Goal: Task Accomplishment & Management: Use online tool/utility

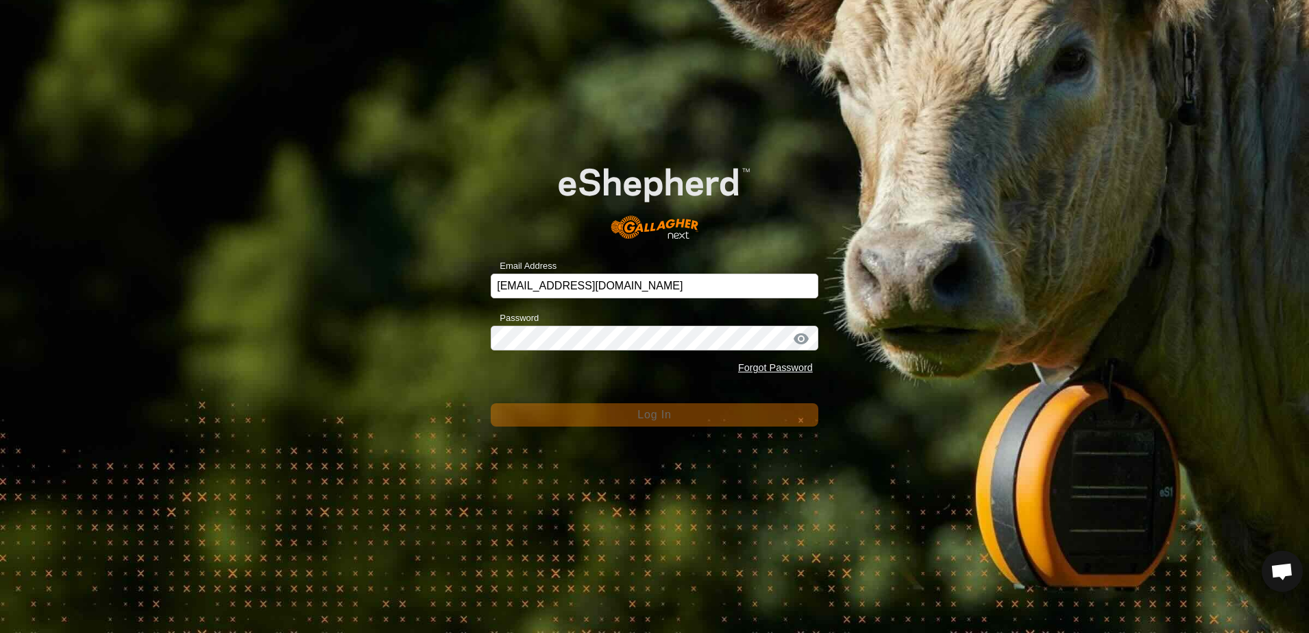
click at [333, 246] on div "Email Address [EMAIL_ADDRESS][DOMAIN_NAME] Password Forgot Password Log In" at bounding box center [654, 316] width 1309 height 633
click at [289, 184] on div "Email Address [EMAIL_ADDRESS][DOMAIN_NAME] Password Forgot Password Log In" at bounding box center [654, 316] width 1309 height 633
click at [386, 122] on div "Email Address [EMAIL_ADDRESS][DOMAIN_NAME] Password Forgot Password Log In" at bounding box center [654, 316] width 1309 height 633
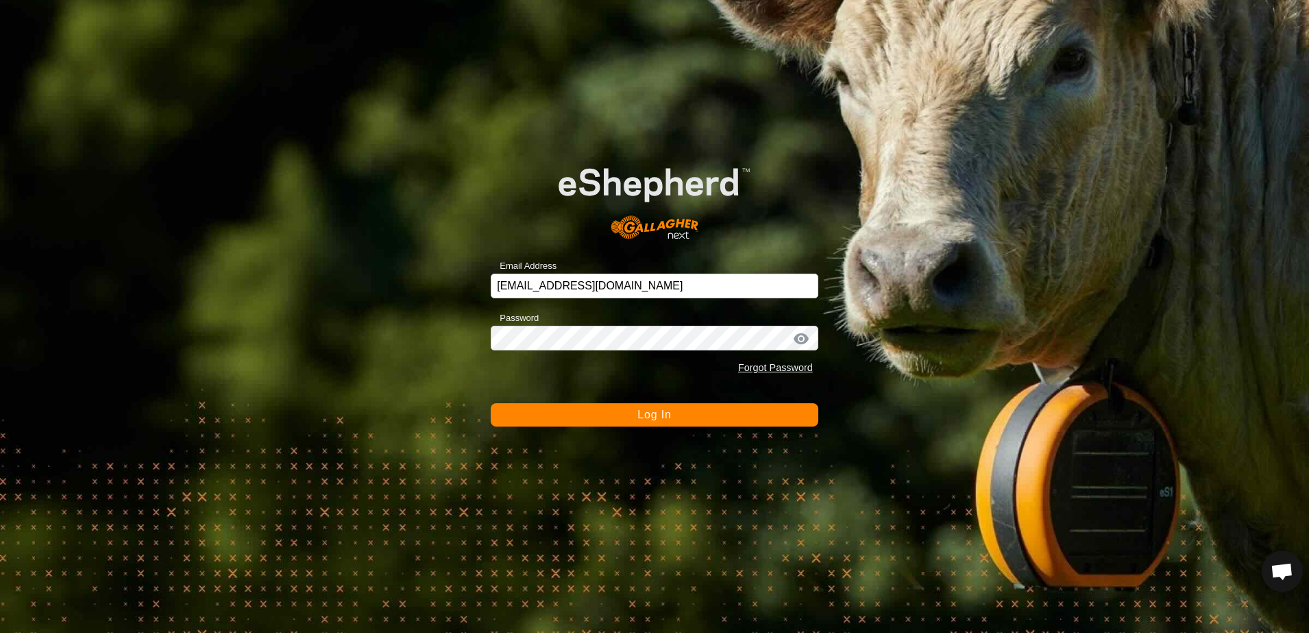
click at [547, 410] on button "Log In" at bounding box center [655, 414] width 328 height 23
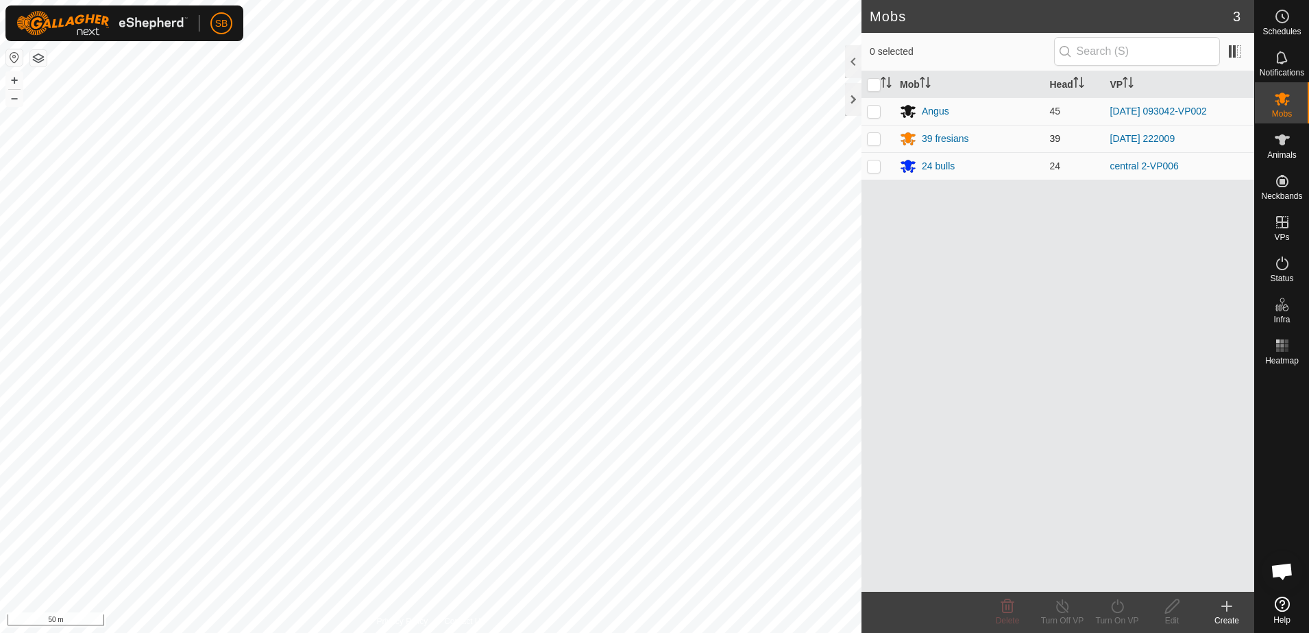
click at [875, 137] on p-checkbox at bounding box center [874, 138] width 14 height 11
checkbox input "true"
click at [1123, 607] on icon at bounding box center [1117, 606] width 12 height 14
click at [1117, 582] on link "Now" at bounding box center [1159, 575] width 136 height 27
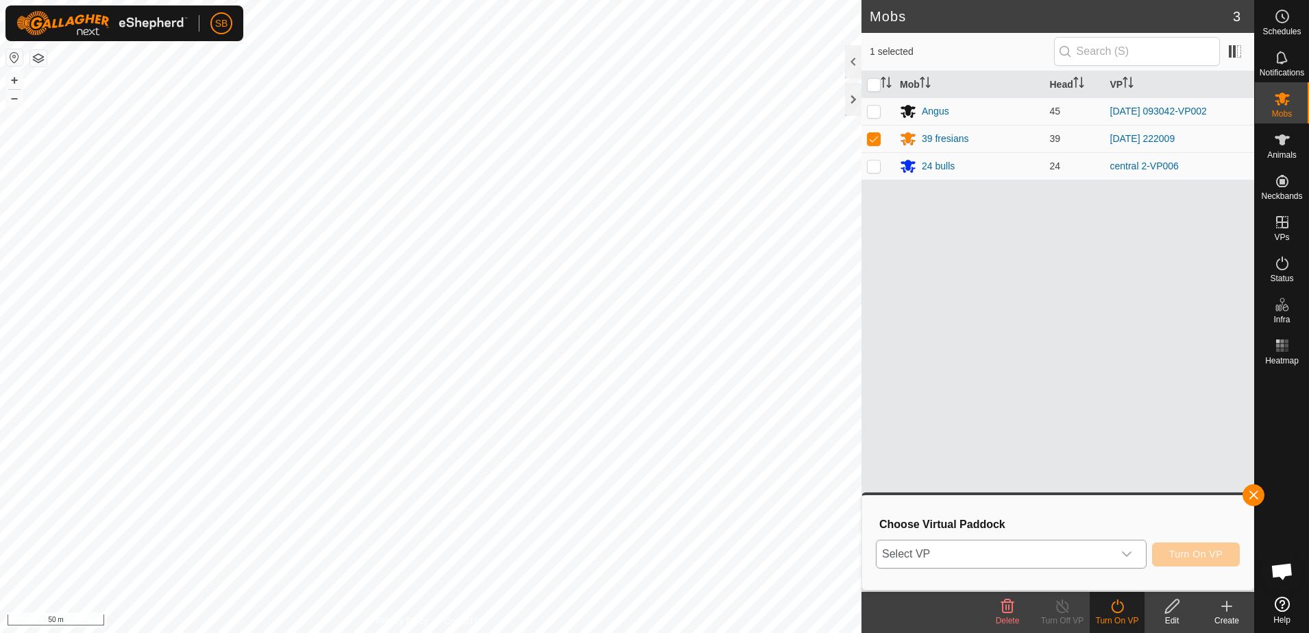
click at [1115, 552] on div "dropdown trigger" at bounding box center [1126, 553] width 27 height 27
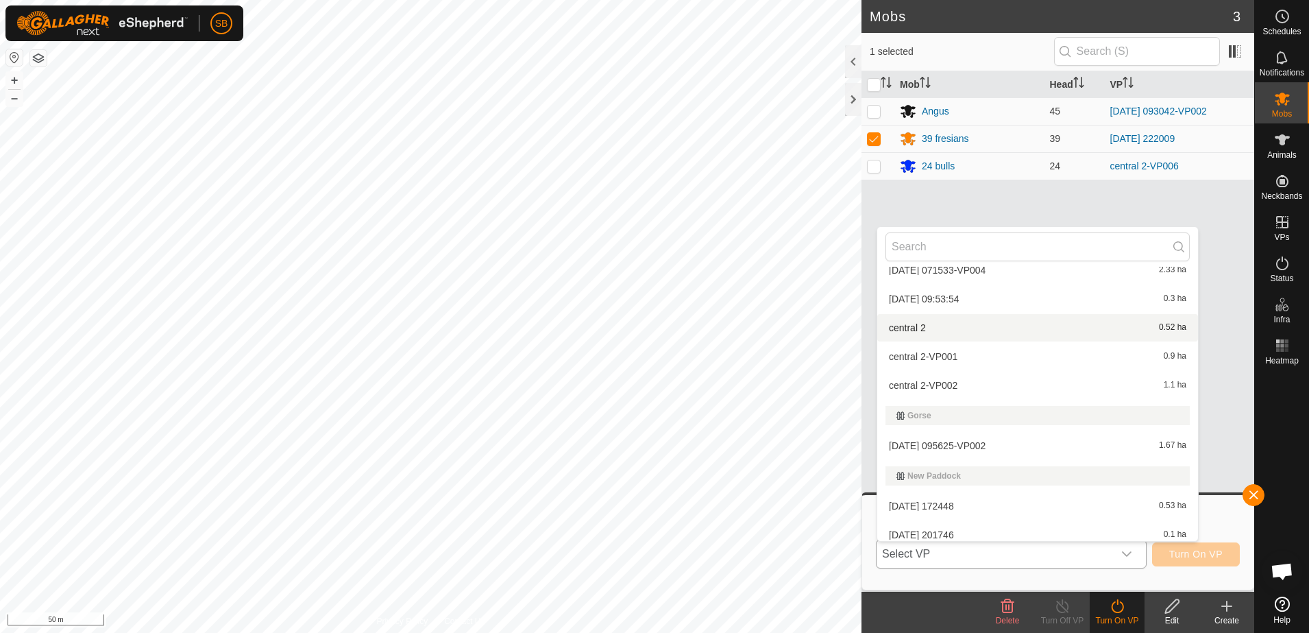
scroll to position [186, 0]
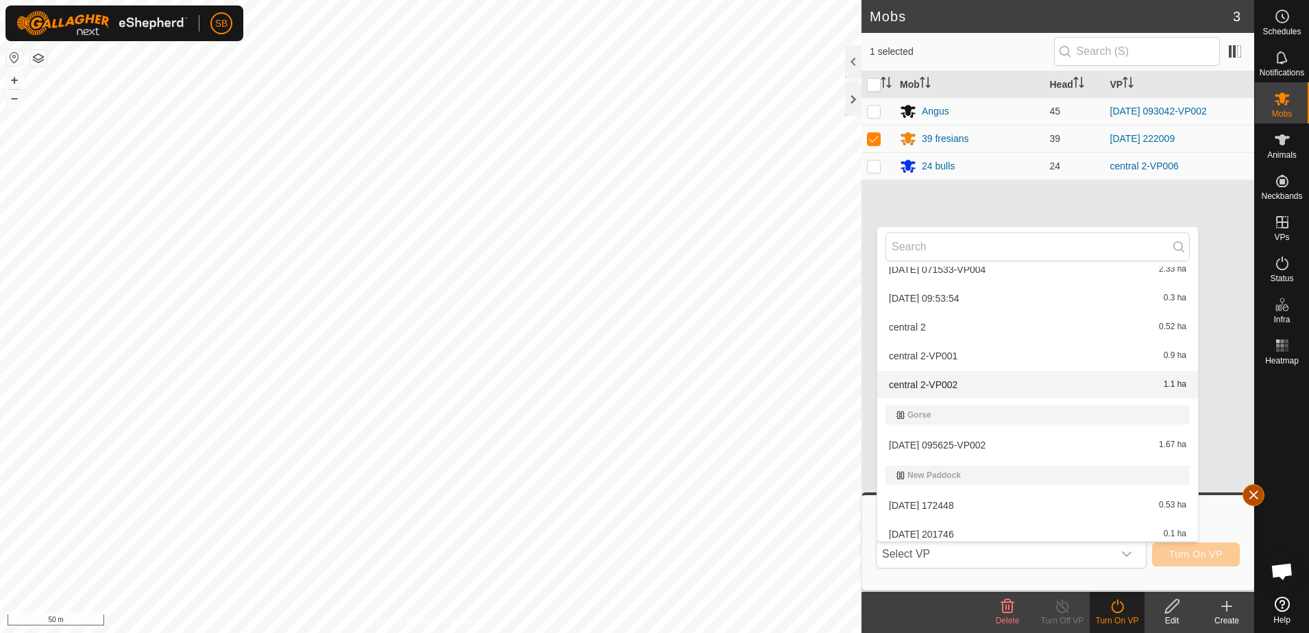
click at [1256, 489] on button "button" at bounding box center [1254, 495] width 22 height 22
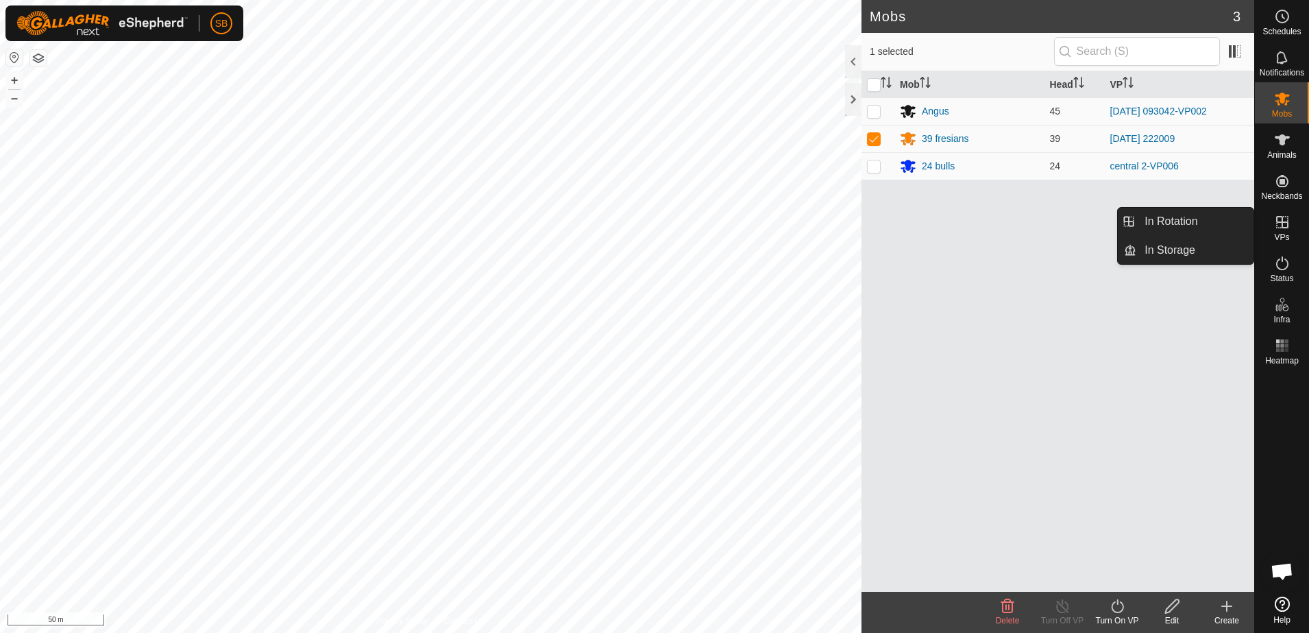
click at [1288, 225] on icon at bounding box center [1283, 222] width 12 height 12
click at [1216, 221] on link "In Rotation" at bounding box center [1195, 221] width 117 height 27
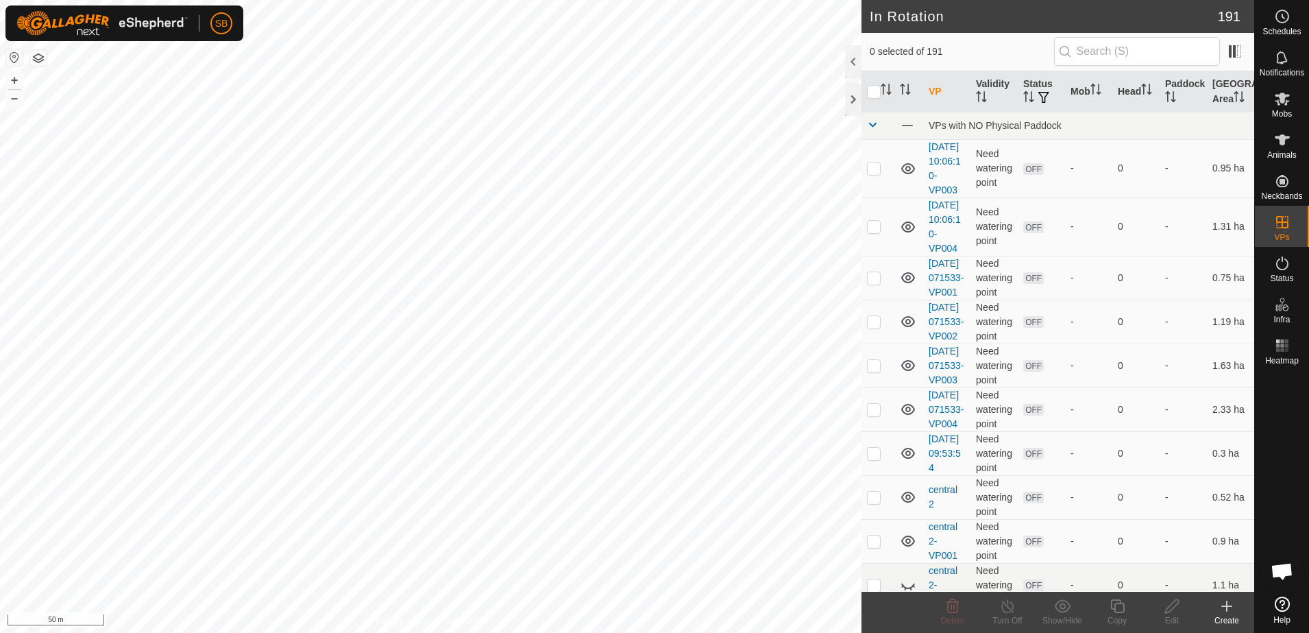
click at [1222, 605] on icon at bounding box center [1227, 606] width 16 height 16
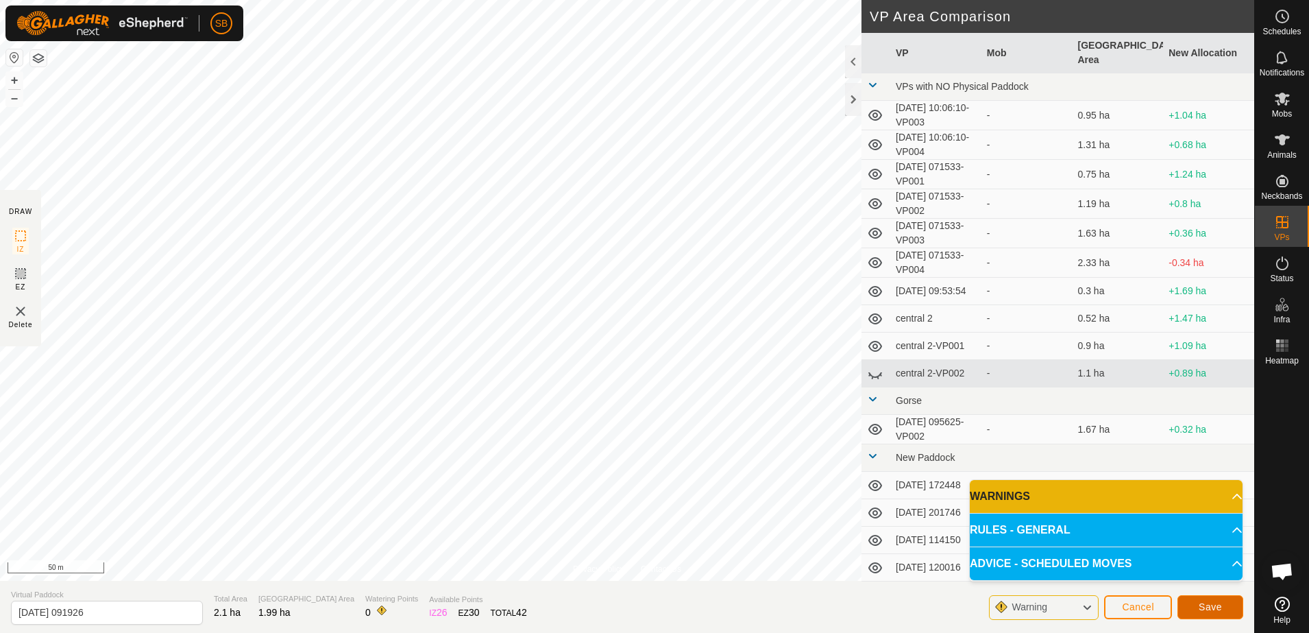
click at [1207, 608] on span "Save" at bounding box center [1210, 606] width 23 height 11
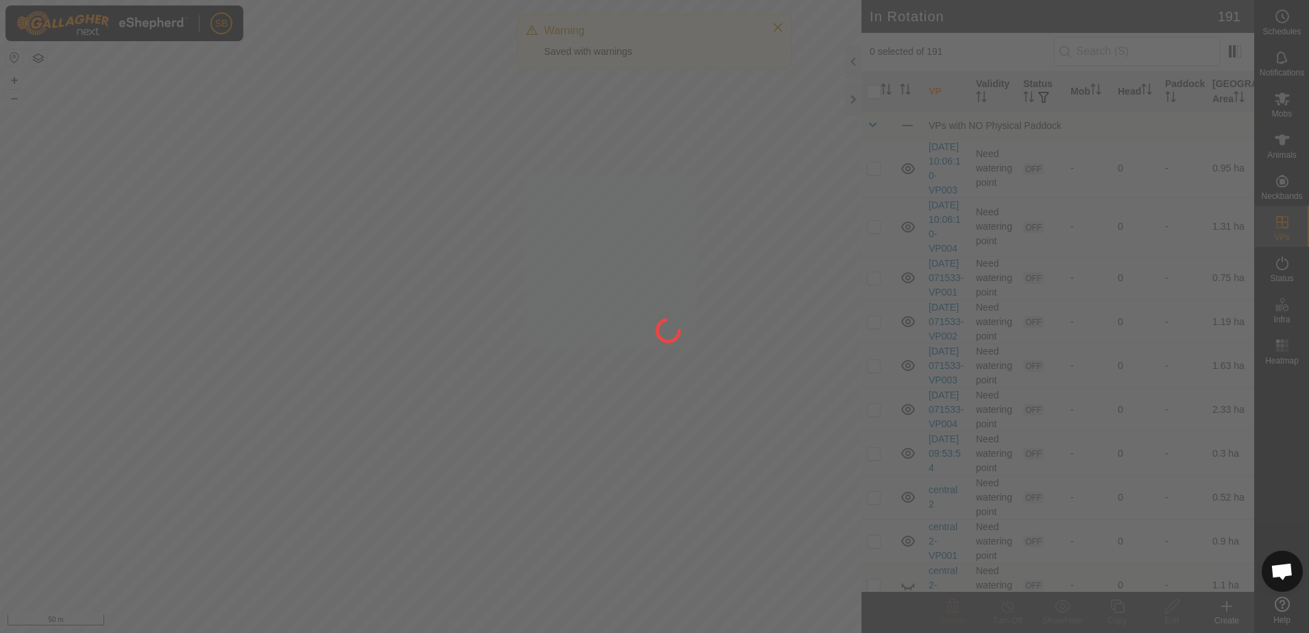
click at [1280, 110] on div at bounding box center [654, 316] width 1309 height 633
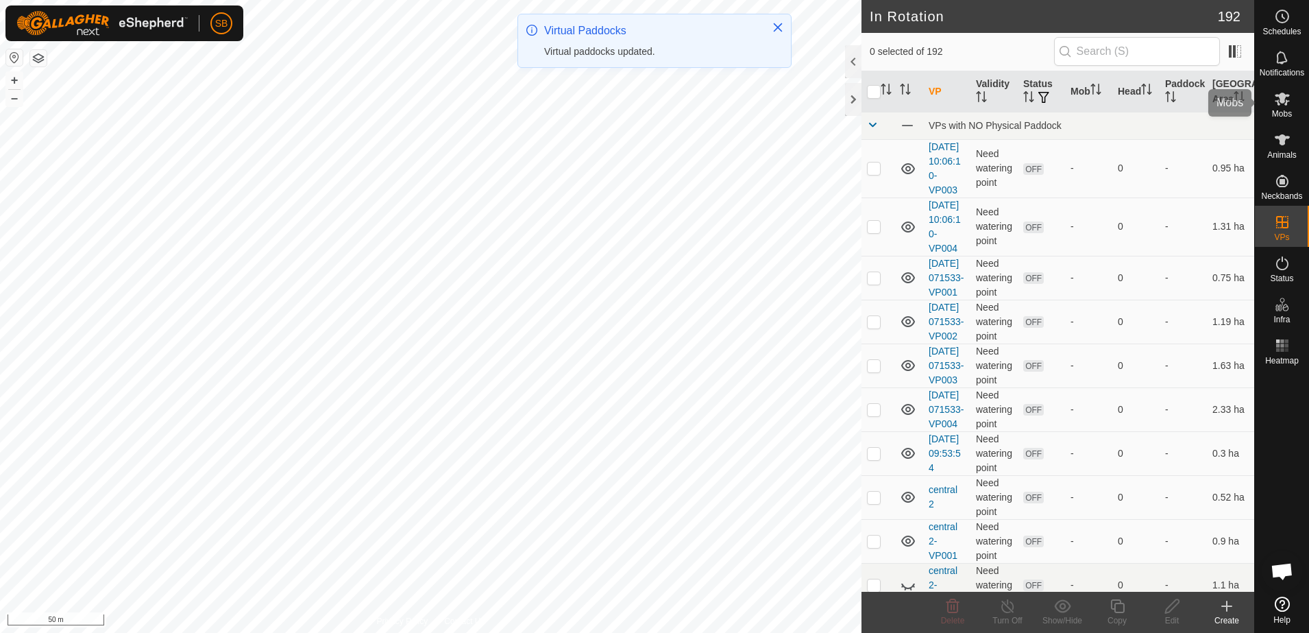
click at [1282, 105] on icon at bounding box center [1282, 98] width 16 height 16
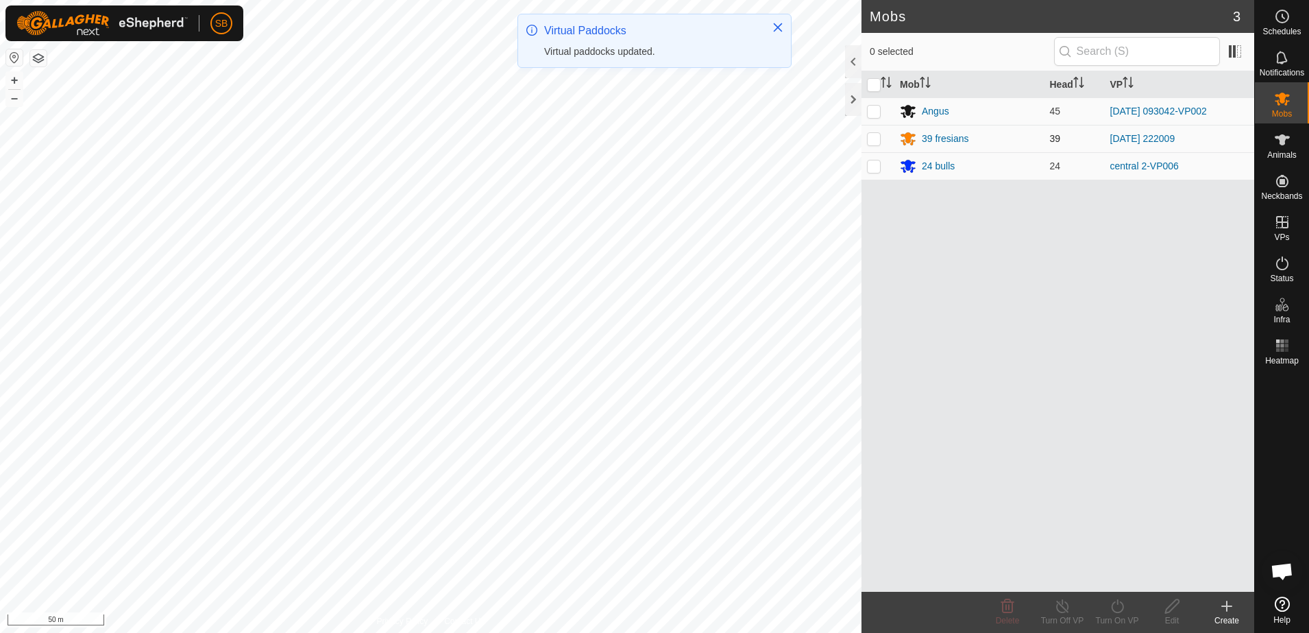
click at [871, 143] on p-checkbox at bounding box center [874, 138] width 14 height 11
checkbox input "true"
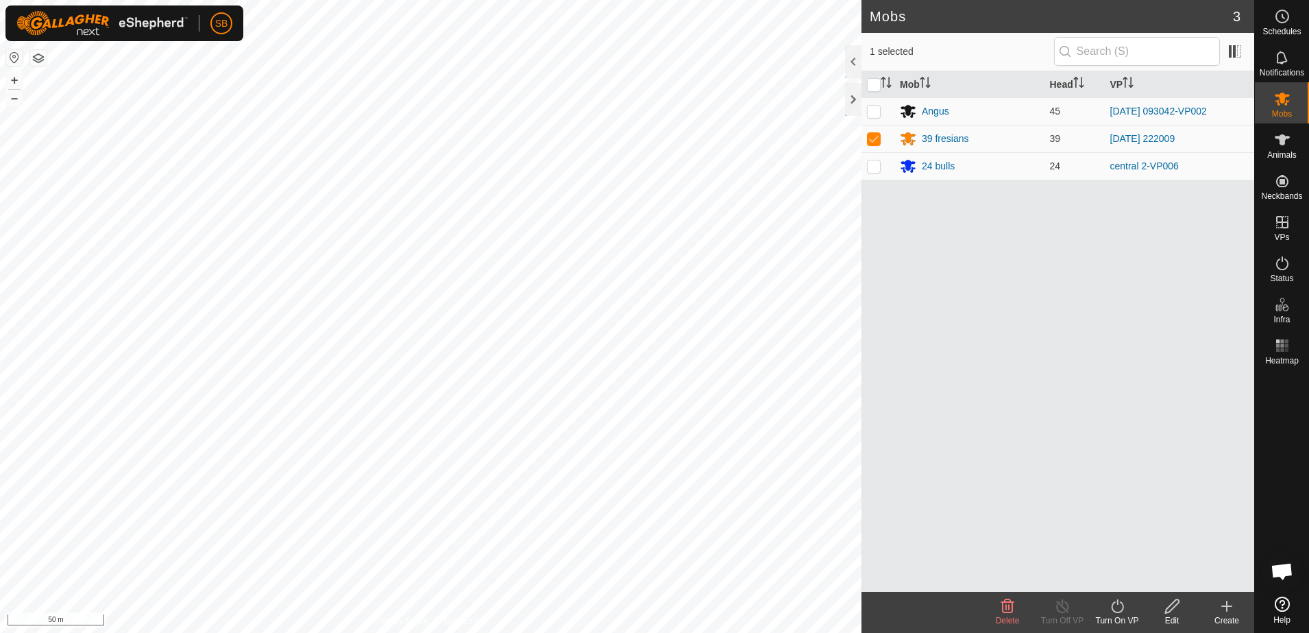
click at [1113, 613] on icon at bounding box center [1117, 606] width 17 height 16
click at [1137, 585] on link "Now" at bounding box center [1159, 575] width 136 height 27
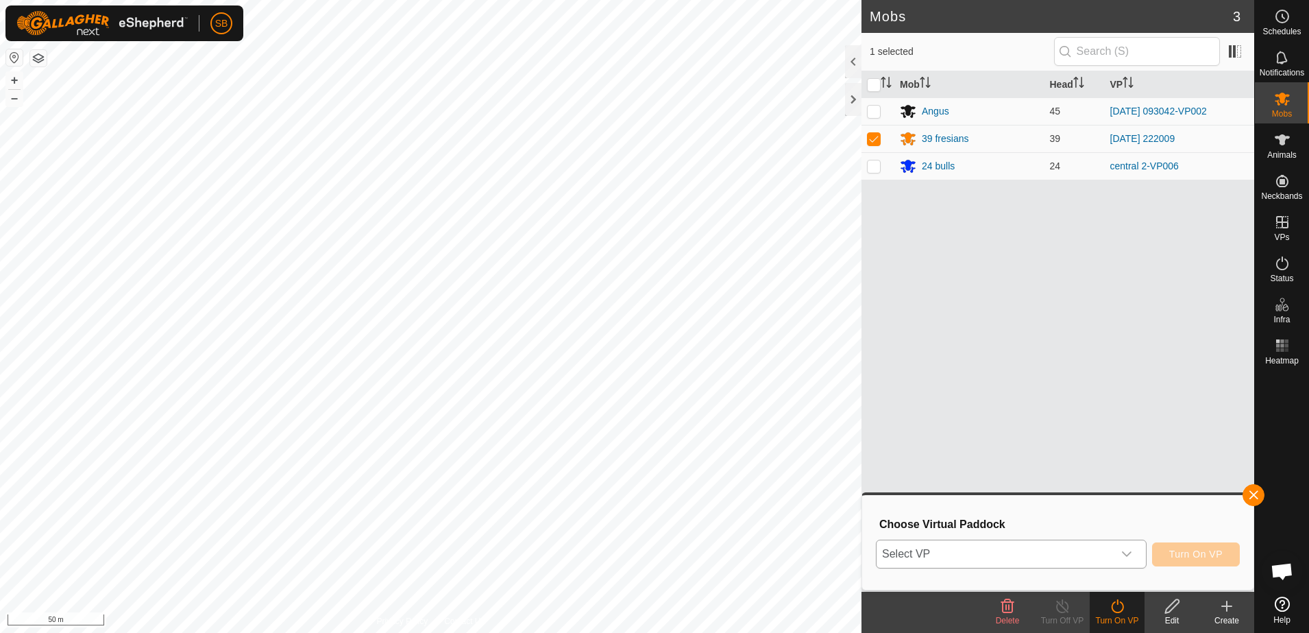
click at [1123, 558] on div "dropdown trigger" at bounding box center [1126, 553] width 27 height 27
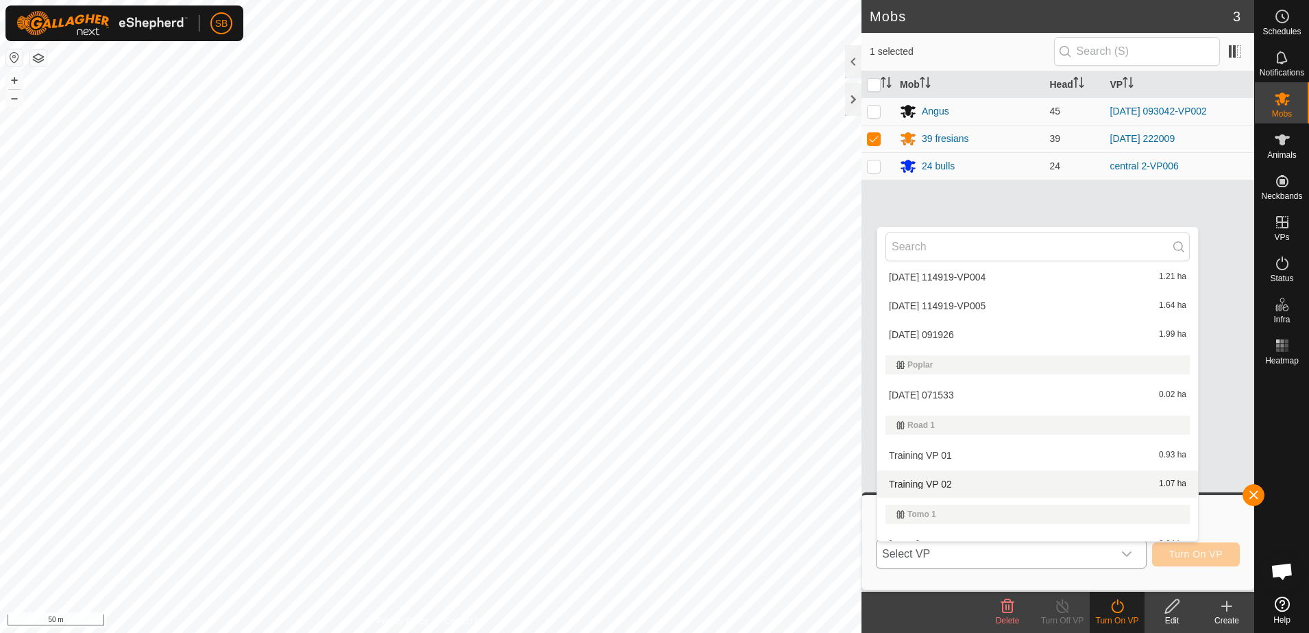
scroll to position [4739, 0]
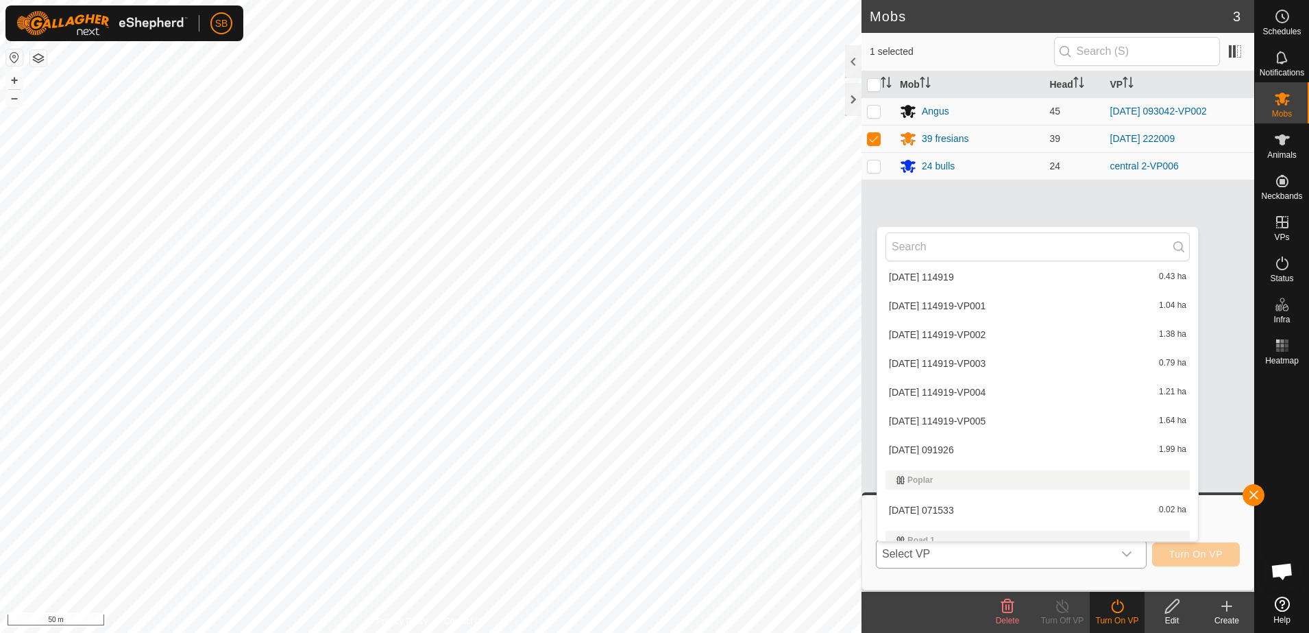
click at [976, 444] on li "[DATE] 091926 1.99 ha" at bounding box center [1038, 449] width 321 height 27
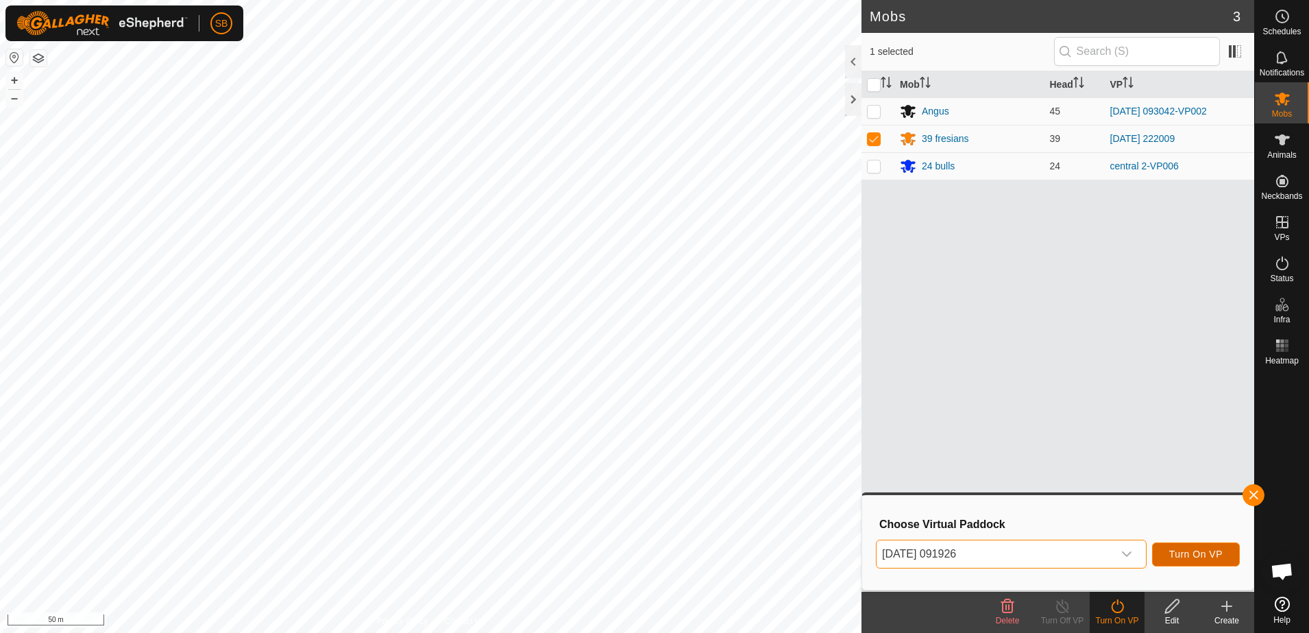
click at [1203, 555] on span "Turn On VP" at bounding box center [1196, 553] width 53 height 11
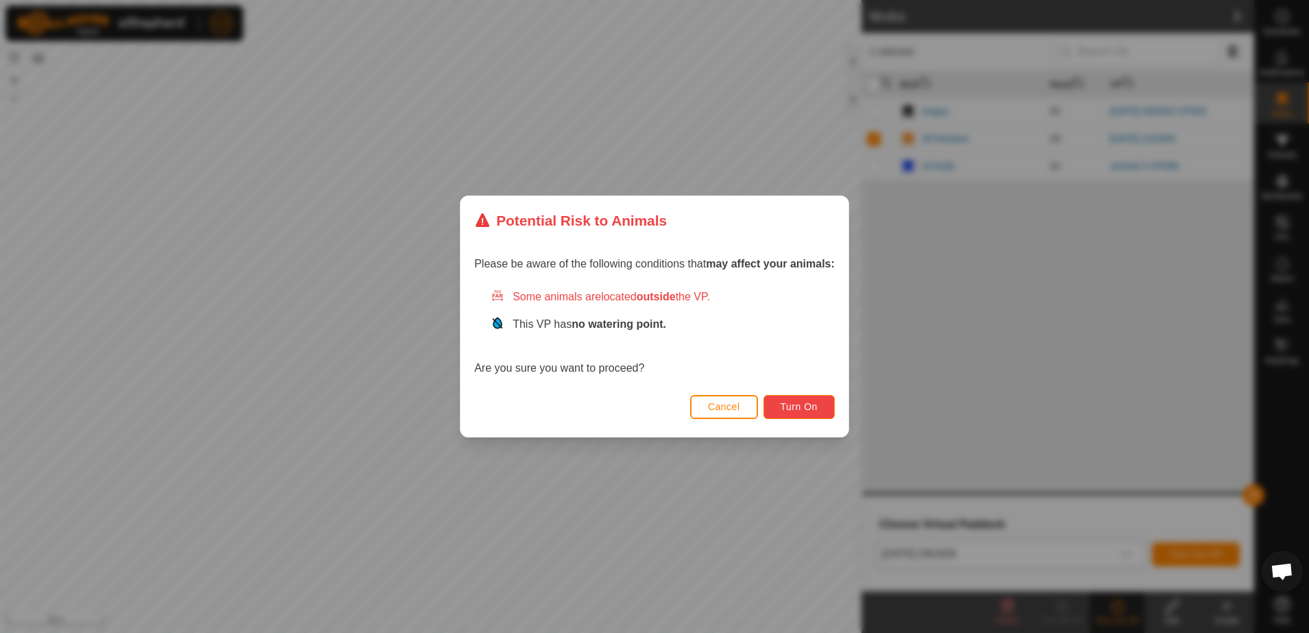
click at [795, 415] on button "Turn On" at bounding box center [799, 407] width 71 height 24
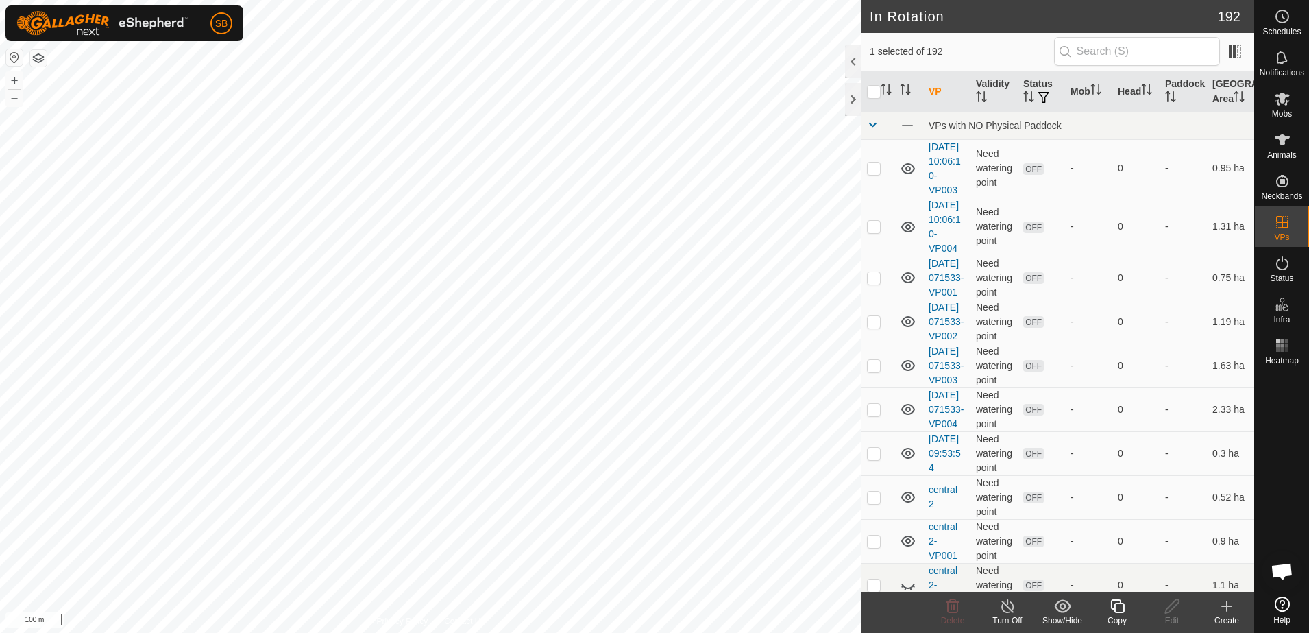
click at [1122, 605] on icon at bounding box center [1117, 606] width 17 height 16
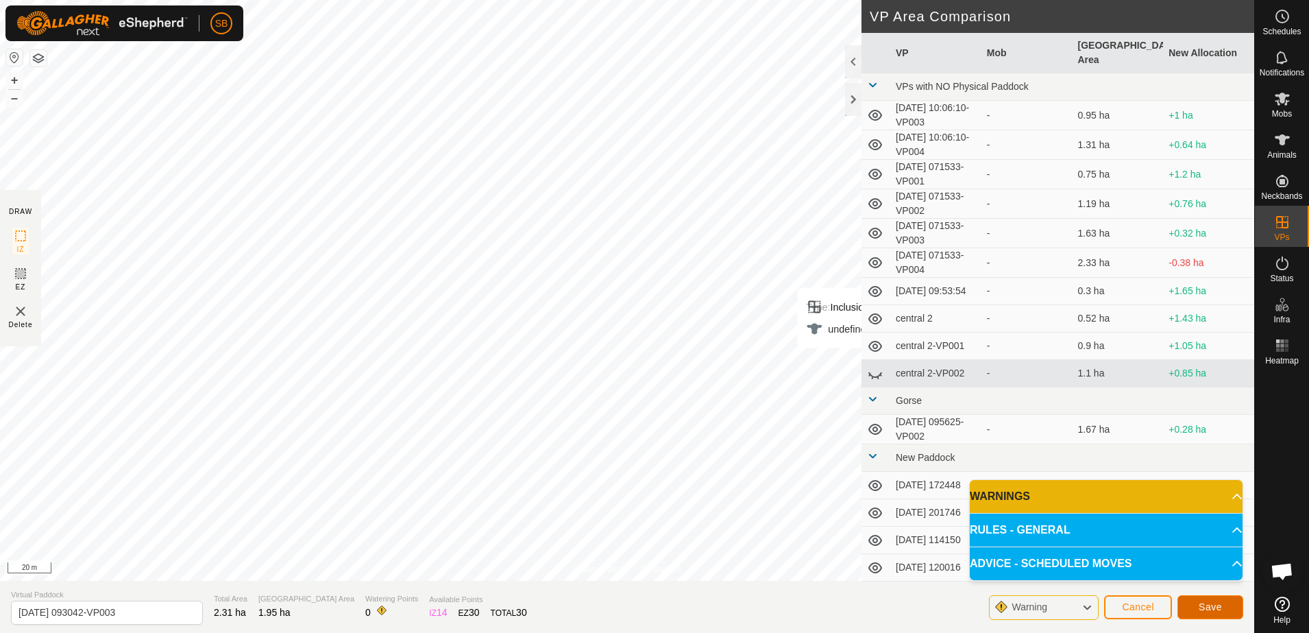
click at [1222, 605] on button "Save" at bounding box center [1211, 607] width 66 height 24
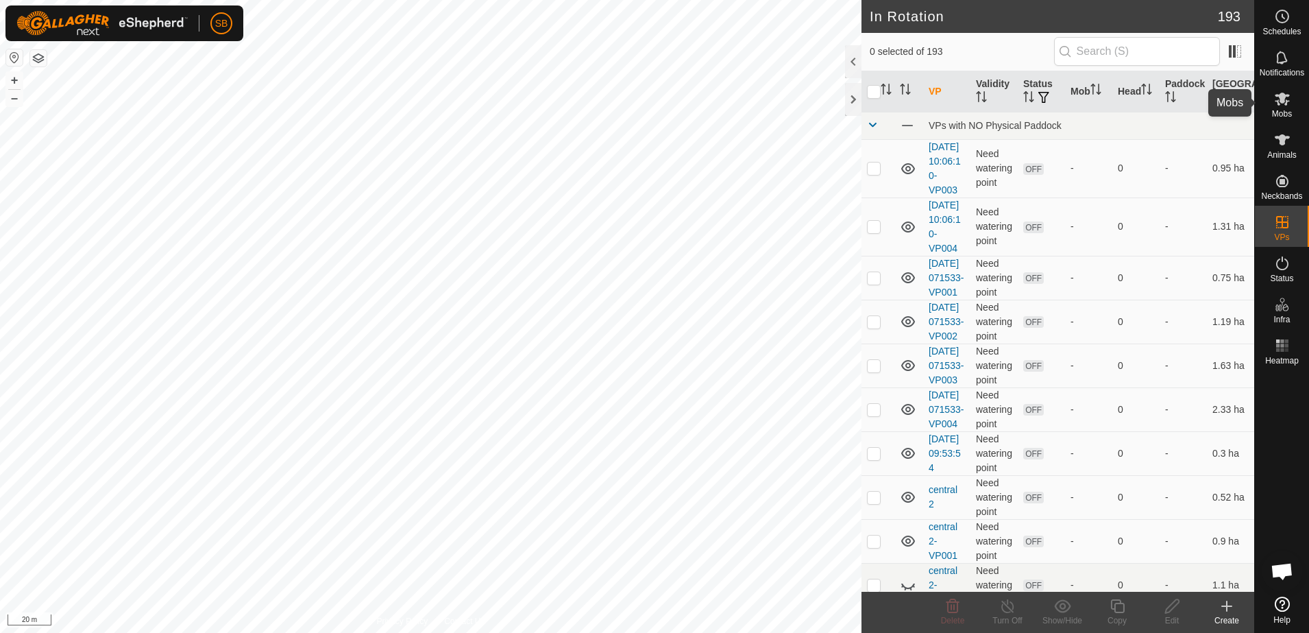
click at [1290, 99] on icon at bounding box center [1282, 98] width 16 height 16
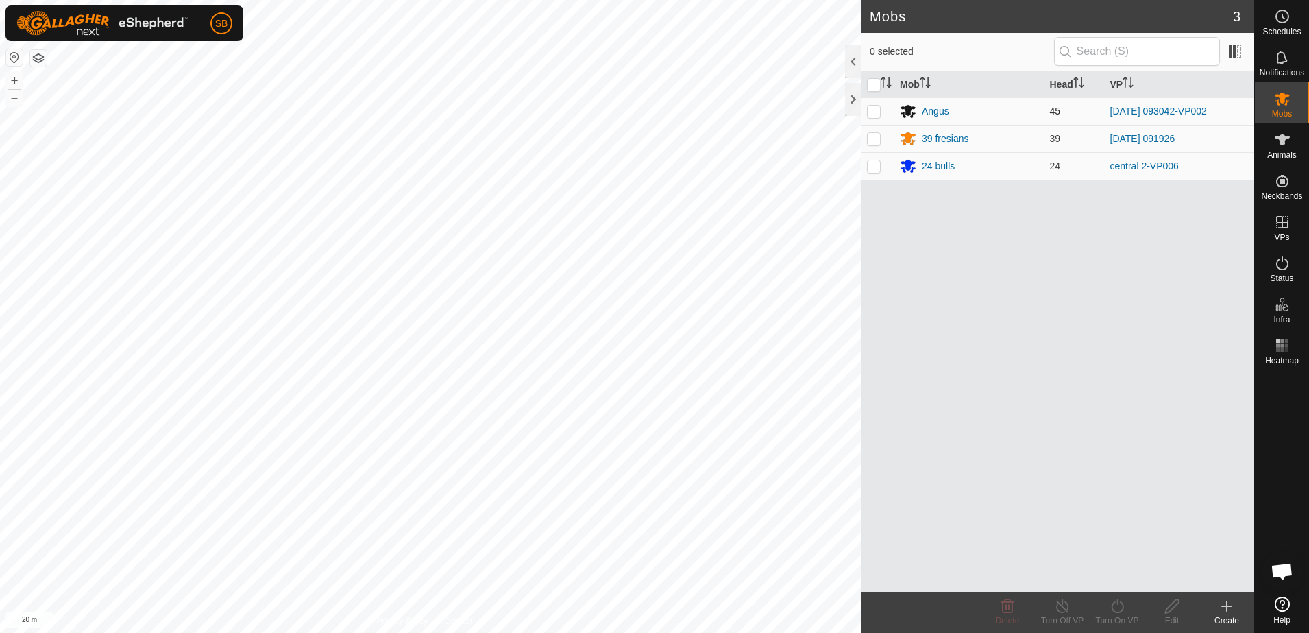
click at [873, 111] on p-checkbox at bounding box center [874, 111] width 14 height 11
checkbox input "true"
click at [1112, 607] on icon at bounding box center [1117, 606] width 12 height 14
click at [1128, 579] on link "Now" at bounding box center [1159, 575] width 136 height 27
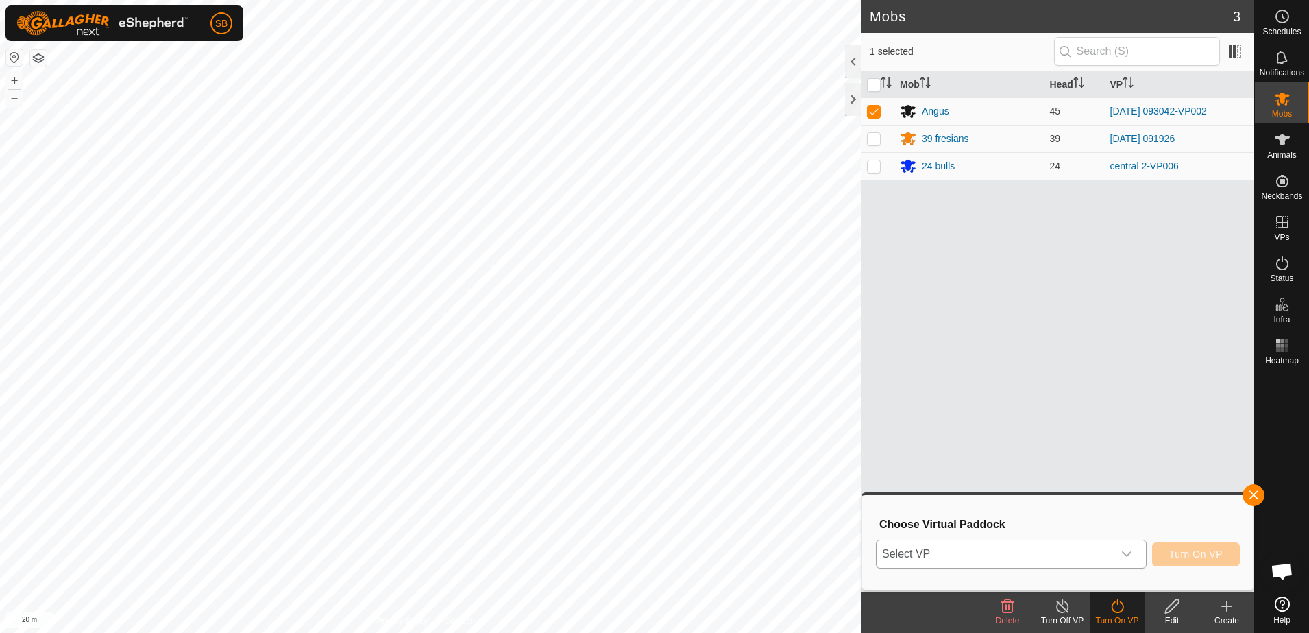
click at [1137, 563] on div "dropdown trigger" at bounding box center [1126, 553] width 27 height 27
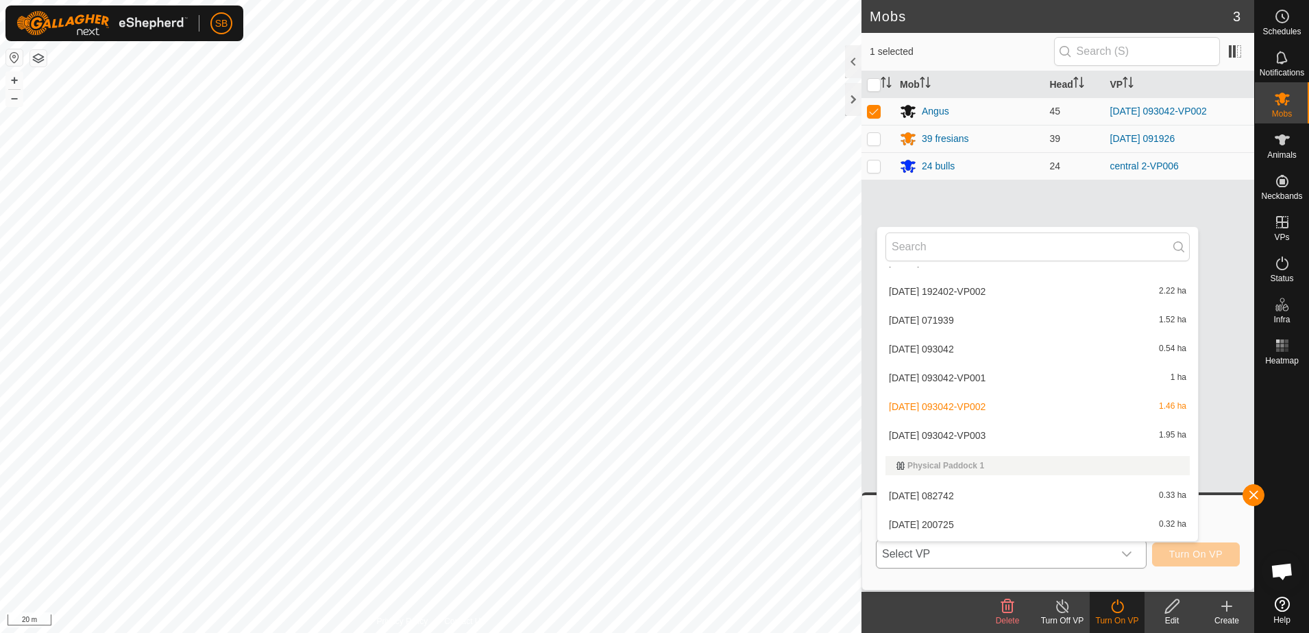
scroll to position [3100, 0]
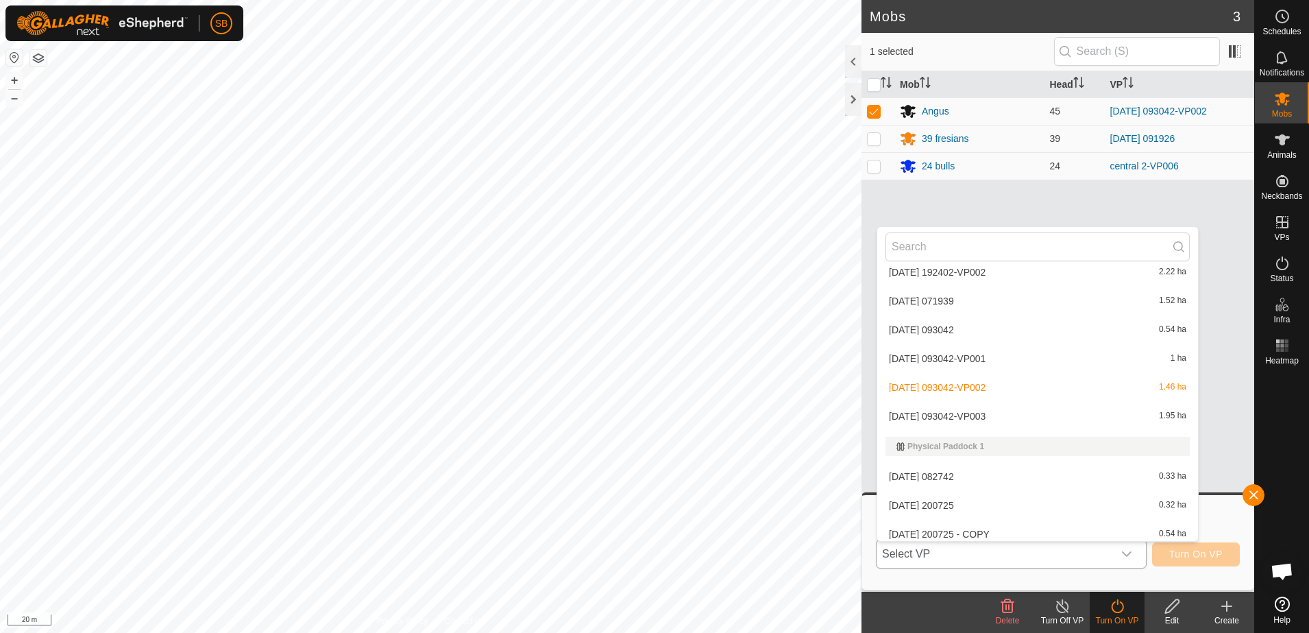
click at [1015, 418] on li "[DATE] 093042-VP003 1.95 ha" at bounding box center [1038, 415] width 321 height 27
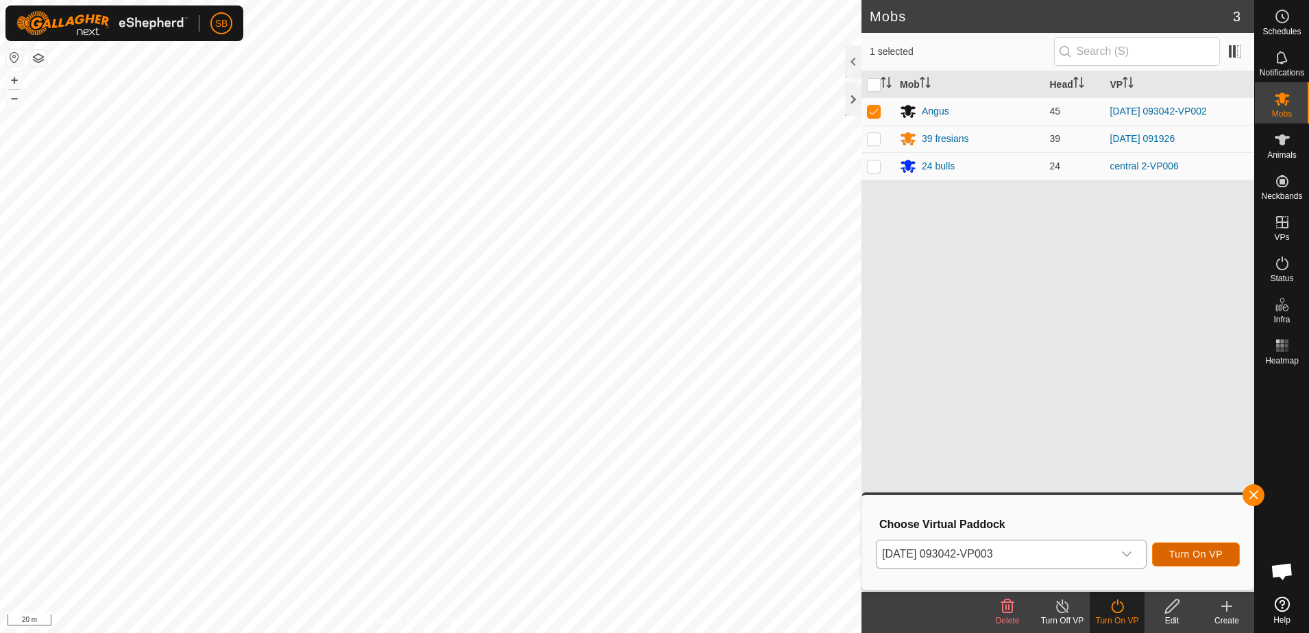
click at [1191, 547] on button "Turn On VP" at bounding box center [1196, 554] width 88 height 24
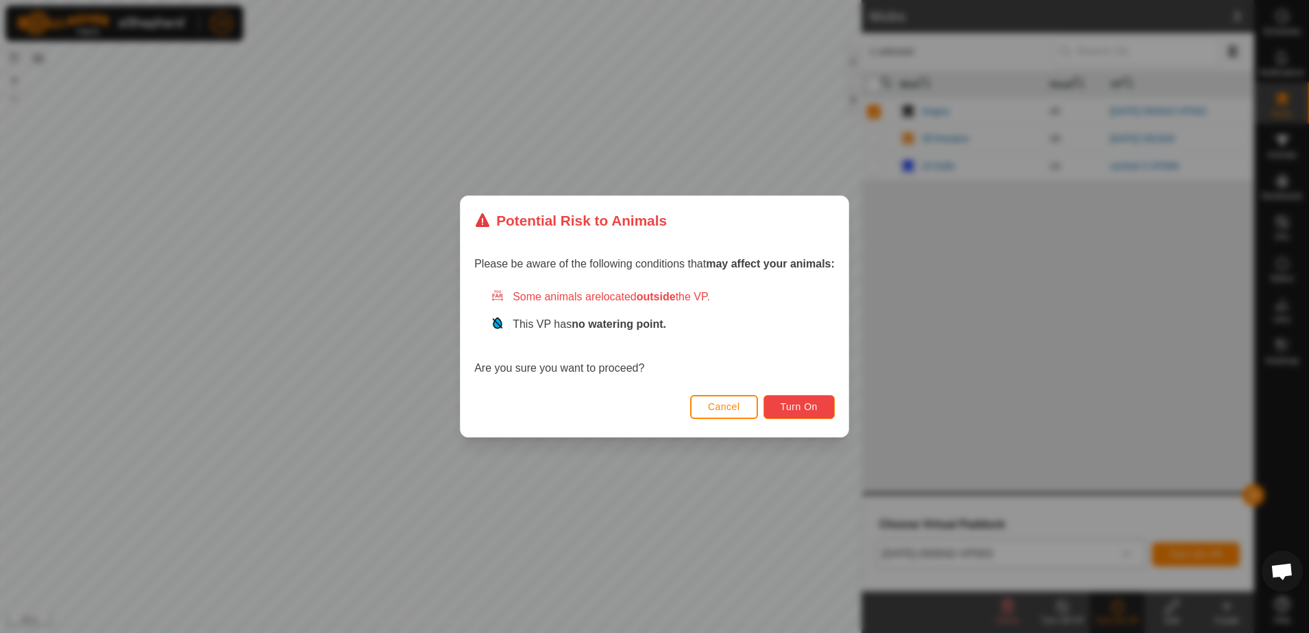
click at [802, 407] on span "Turn On" at bounding box center [799, 406] width 37 height 11
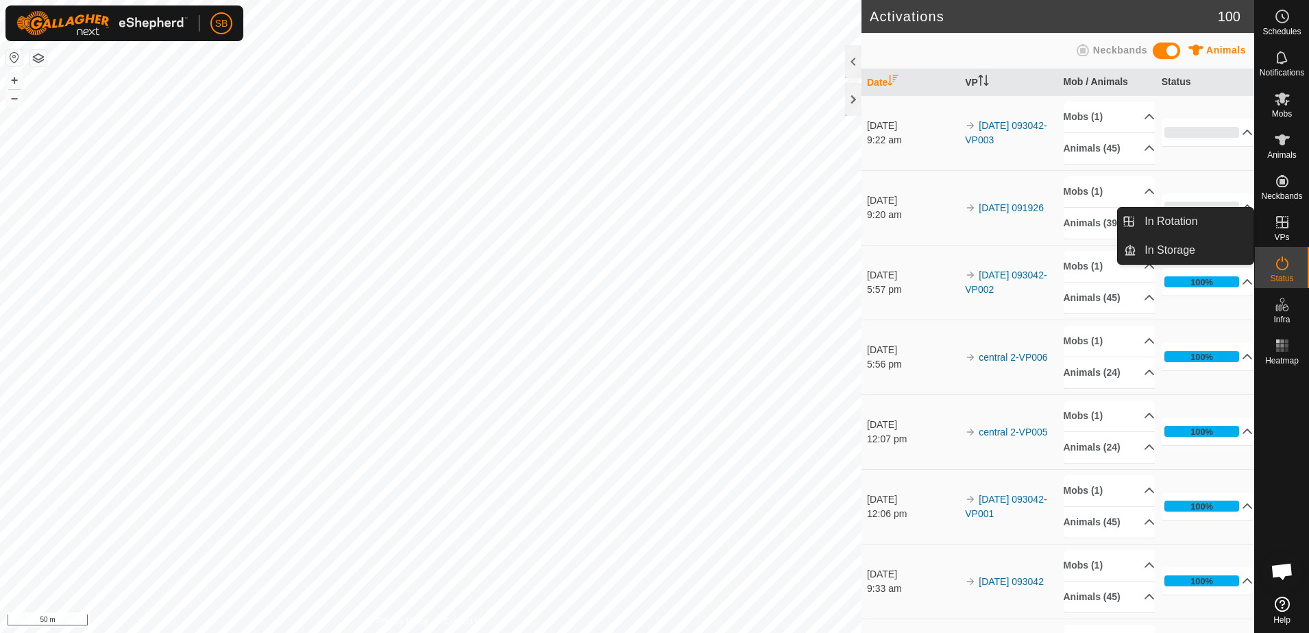
drag, startPoint x: 1275, startPoint y: 244, endPoint x: 1274, endPoint y: 225, distance: 19.2
click at [1179, 222] on link "In Rotation" at bounding box center [1195, 221] width 117 height 27
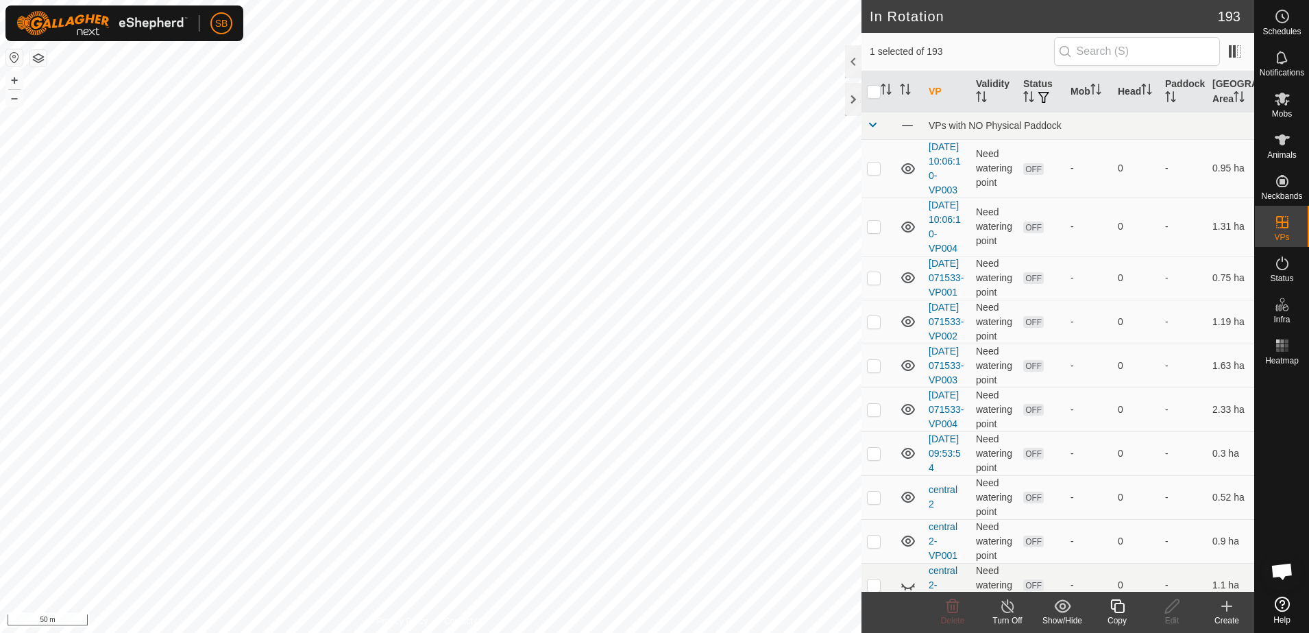
click at [1227, 607] on icon at bounding box center [1227, 606] width 0 height 10
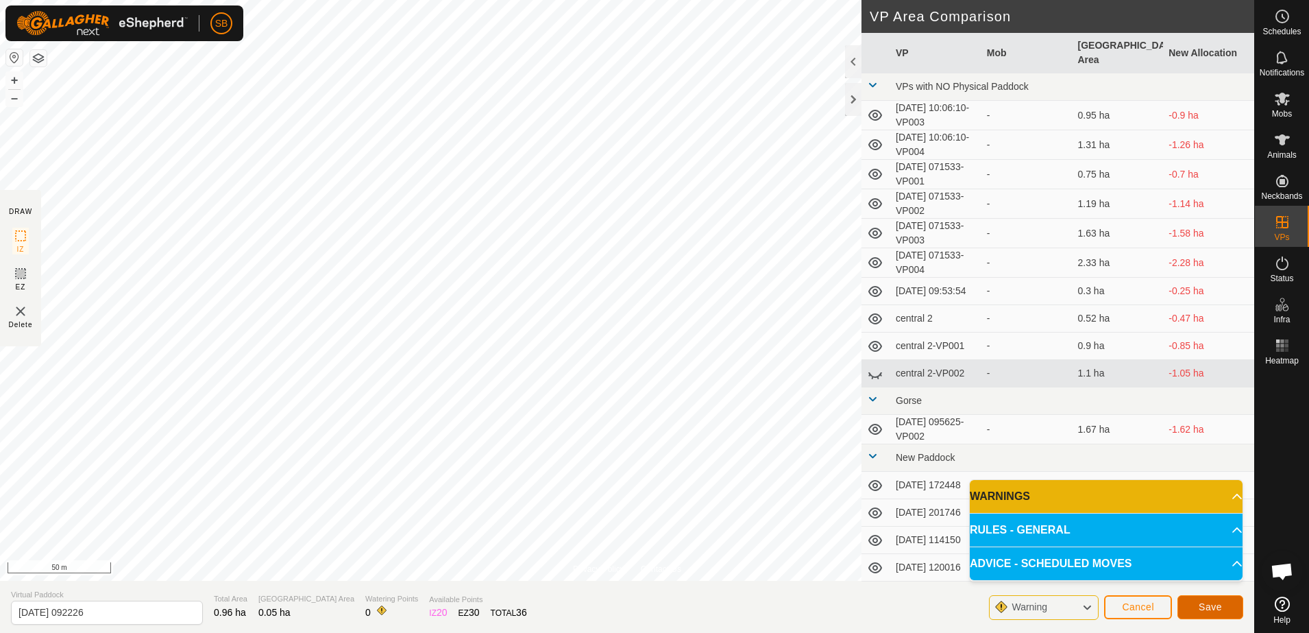
click at [1212, 605] on span "Save" at bounding box center [1210, 606] width 23 height 11
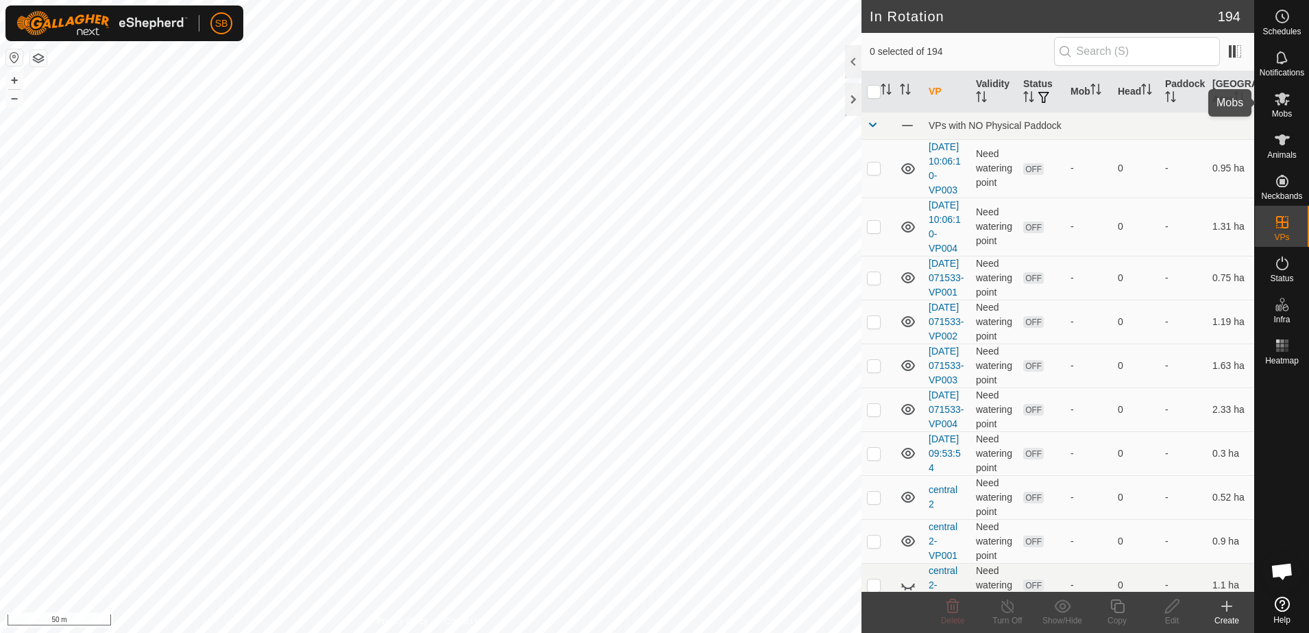
click at [1273, 105] on es-mob-svg-icon at bounding box center [1282, 99] width 25 height 22
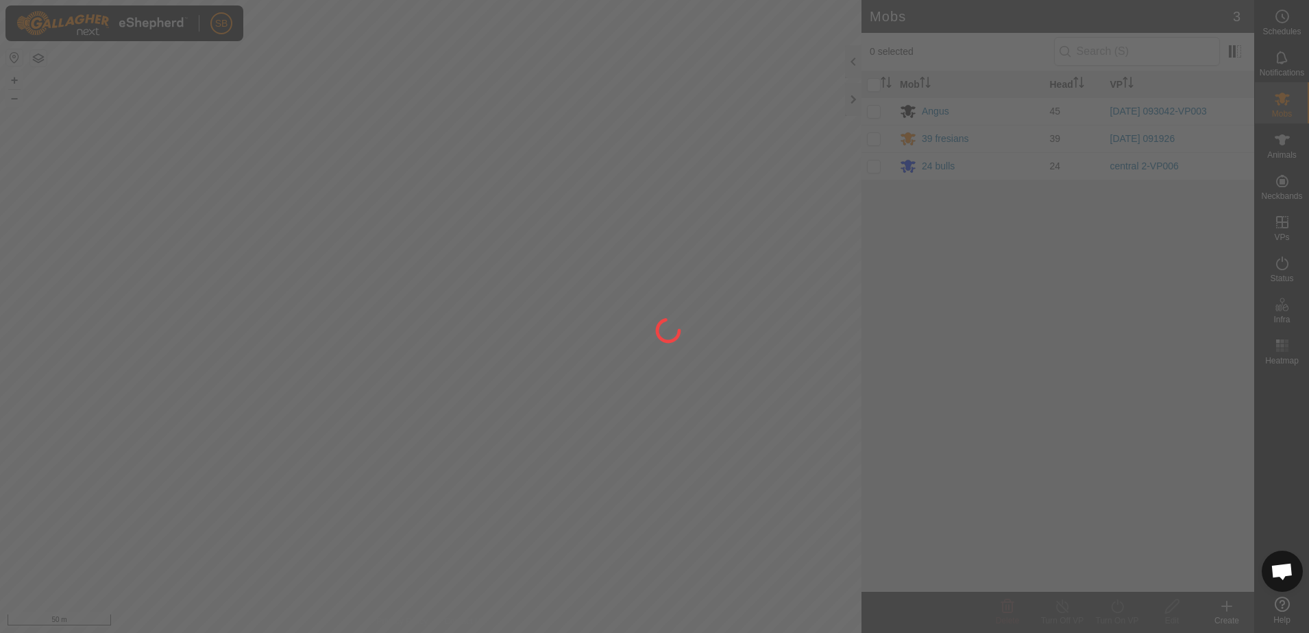
click at [872, 165] on div at bounding box center [654, 316] width 1309 height 633
click at [875, 169] on div at bounding box center [654, 316] width 1309 height 633
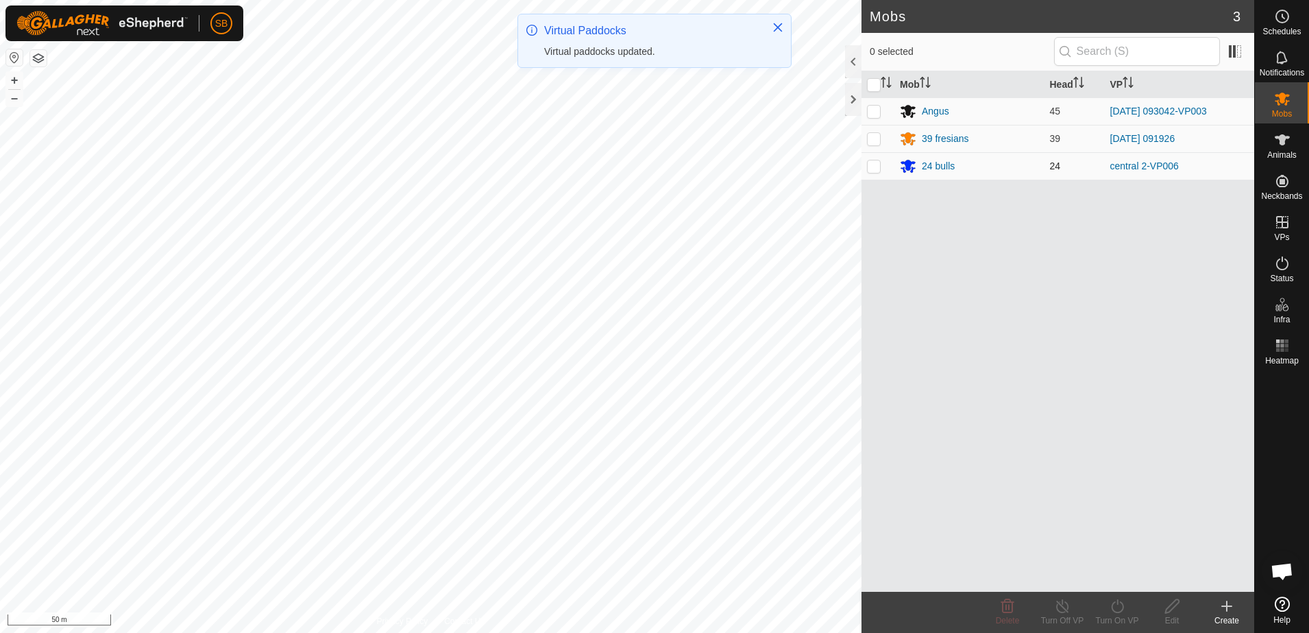
click at [878, 169] on p-checkbox at bounding box center [874, 165] width 14 height 11
checkbox input "true"
click at [1128, 605] on turn-on-svg-icon at bounding box center [1117, 606] width 55 height 16
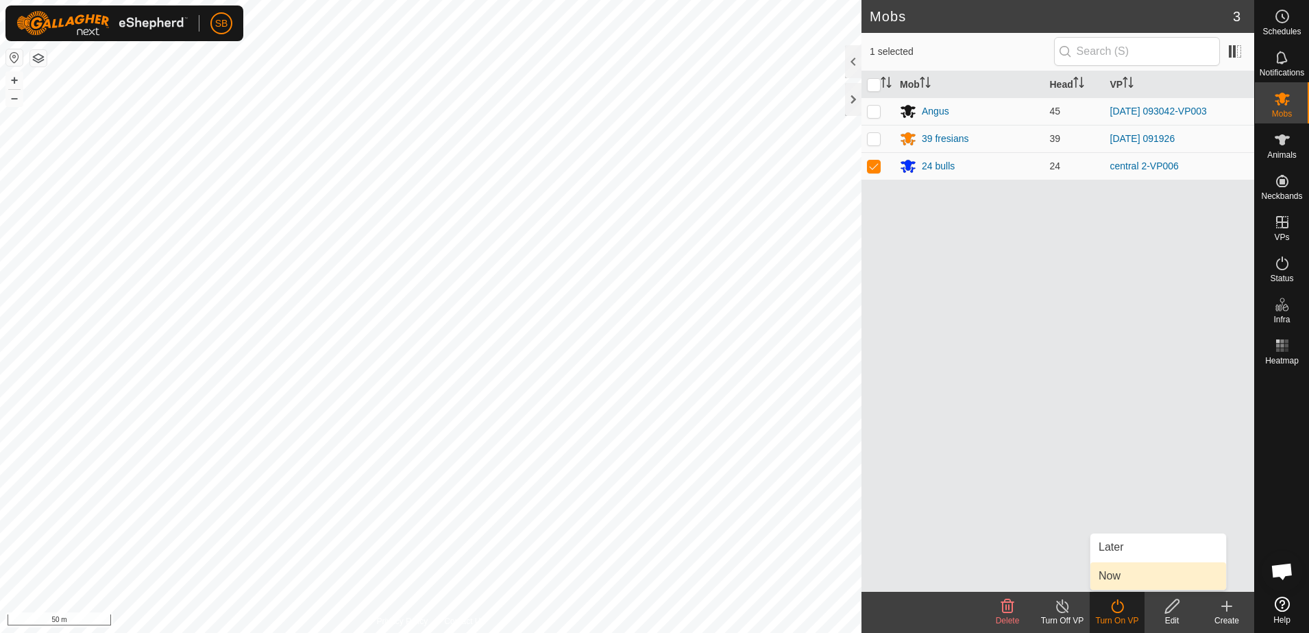
click at [1126, 568] on link "Now" at bounding box center [1159, 575] width 136 height 27
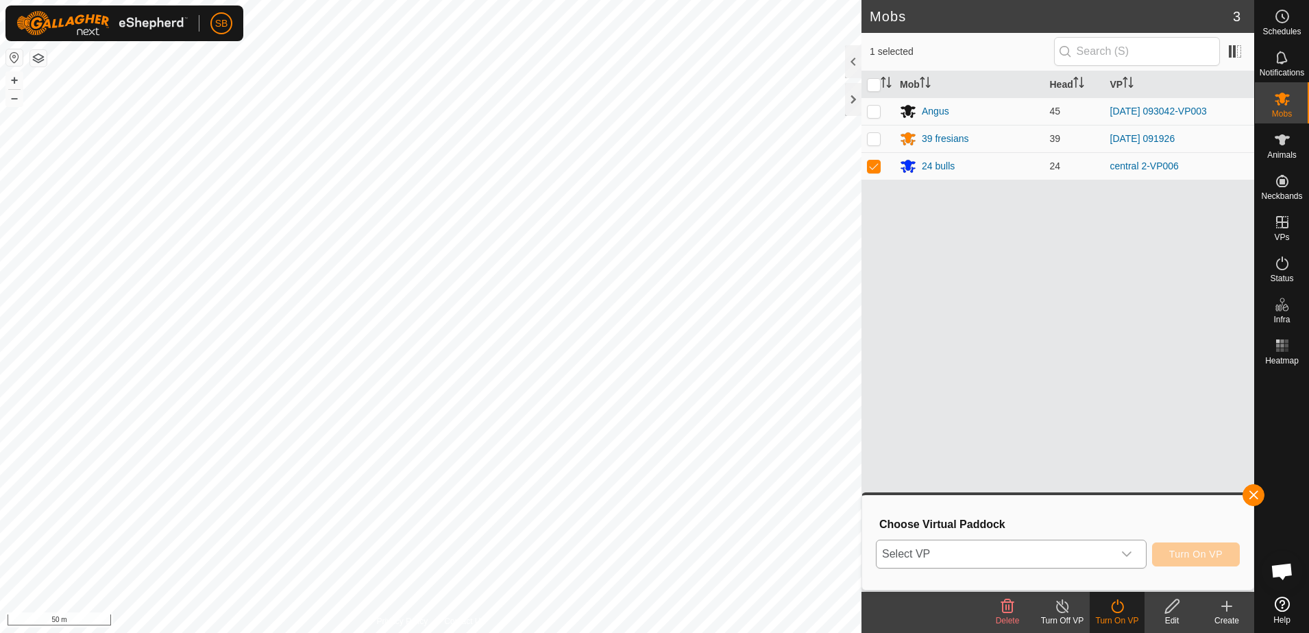
click at [1117, 555] on div "dropdown trigger" at bounding box center [1126, 553] width 27 height 27
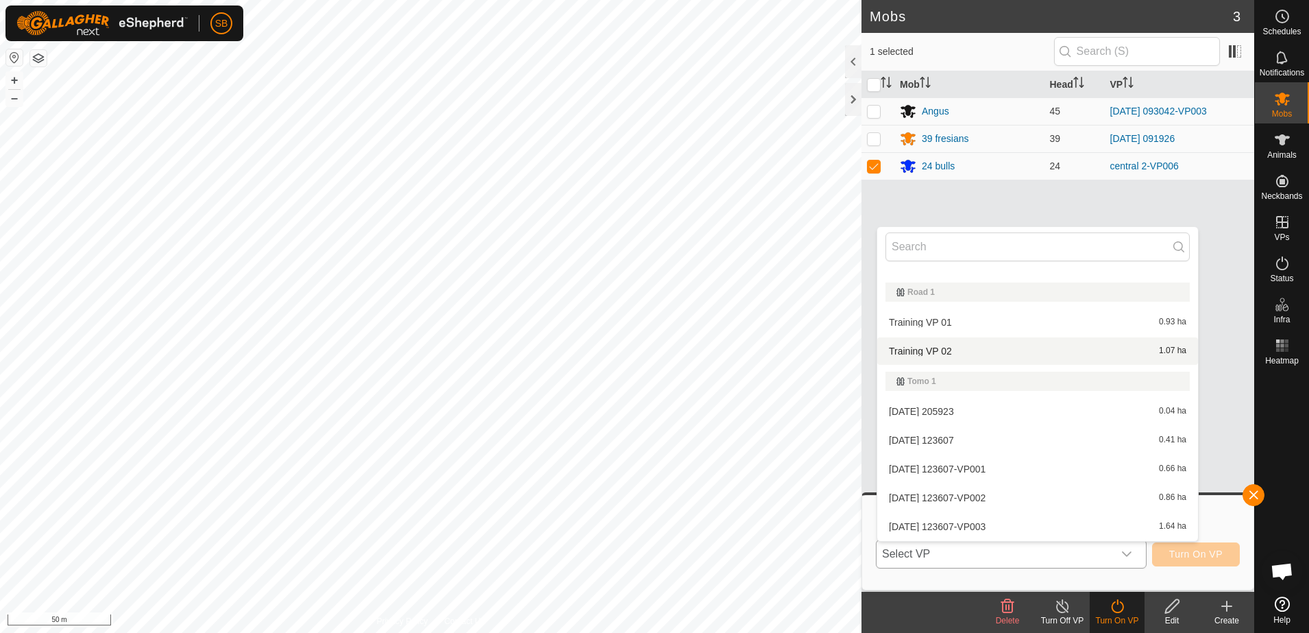
scroll to position [4959, 0]
click at [950, 343] on li "[DATE] 092226 0.05 ha" at bounding box center [1038, 347] width 321 height 27
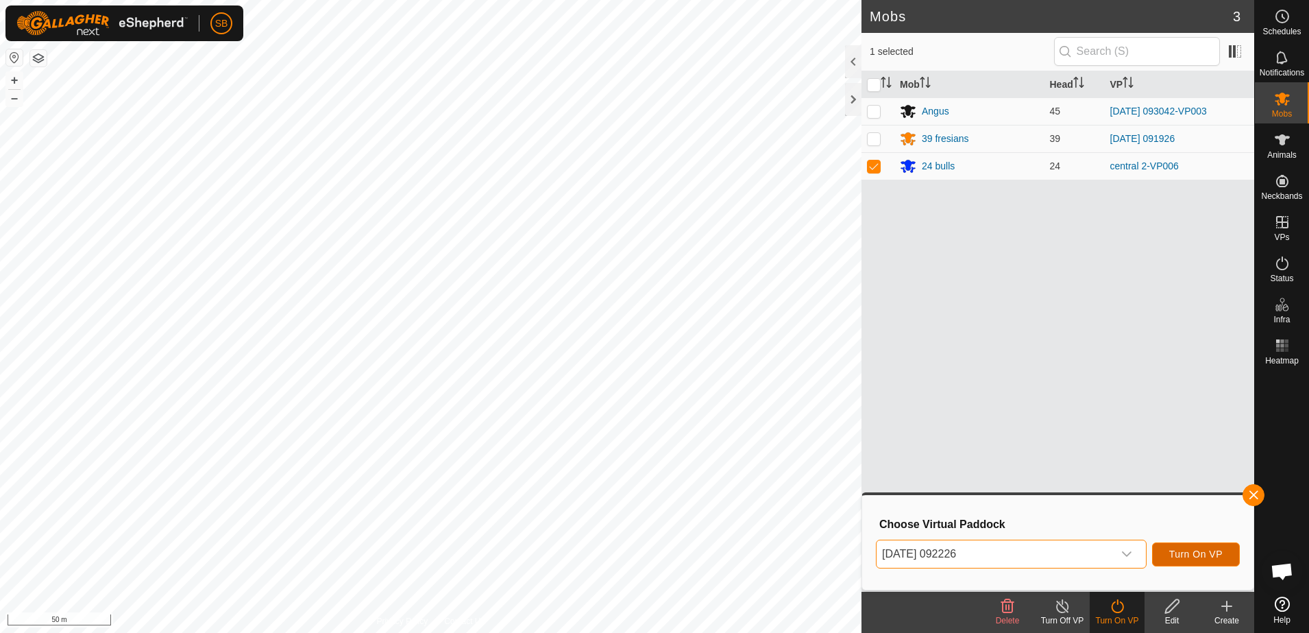
click at [1196, 556] on span "Turn On VP" at bounding box center [1196, 553] width 53 height 11
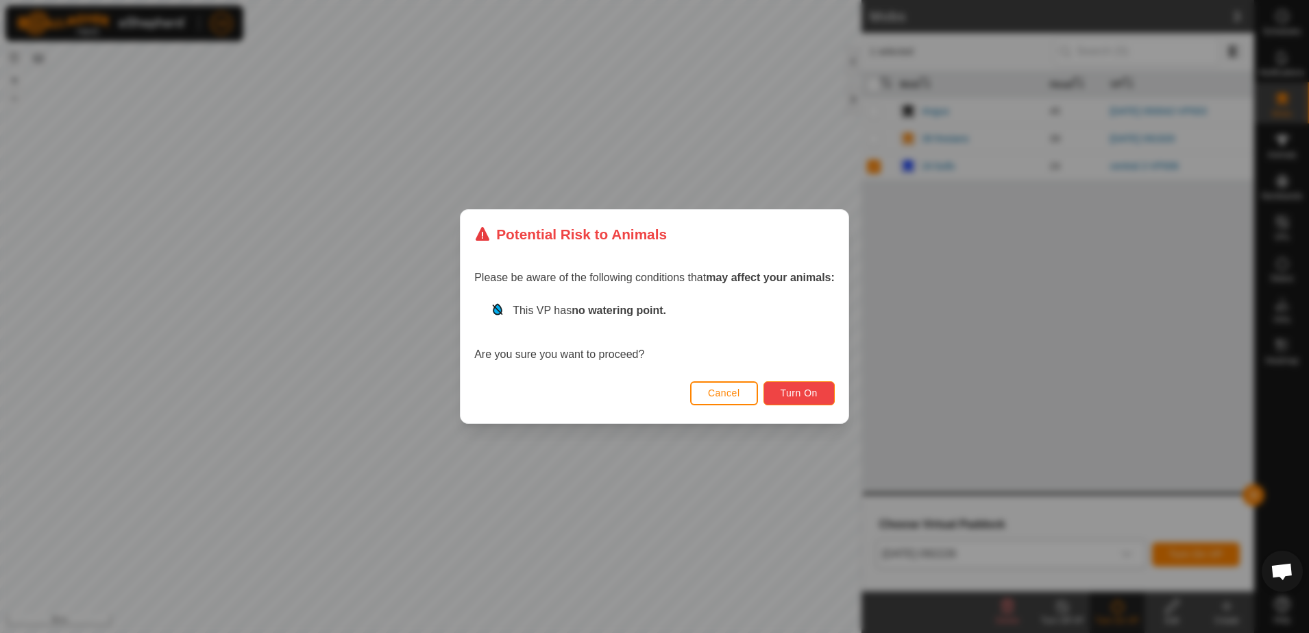
click at [810, 397] on span "Turn On" at bounding box center [799, 392] width 37 height 11
